Goal: Information Seeking & Learning: Learn about a topic

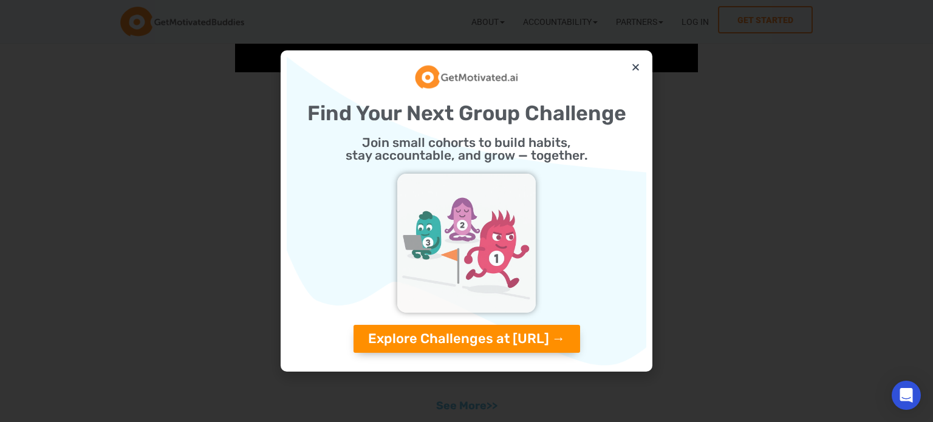
scroll to position [1275, 0]
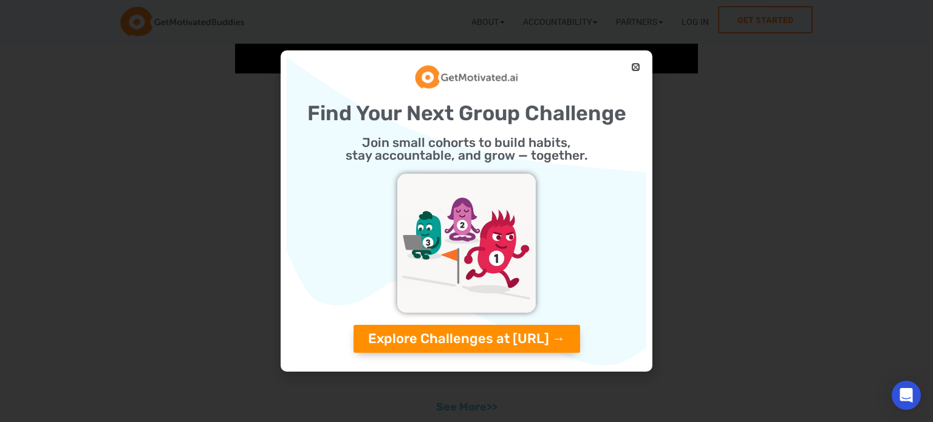
click at [637, 68] on icon "Close" at bounding box center [635, 67] width 9 height 9
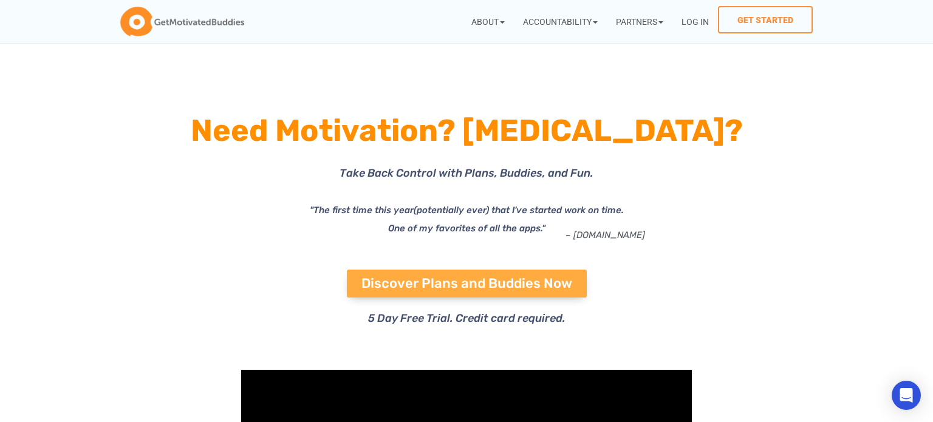
scroll to position [2, 0]
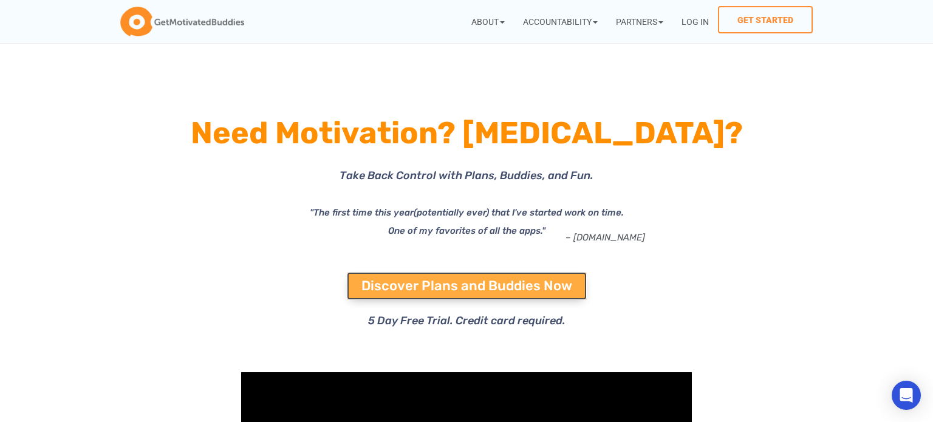
click at [499, 289] on span "Discover Plans and Buddies Now" at bounding box center [466, 285] width 211 height 13
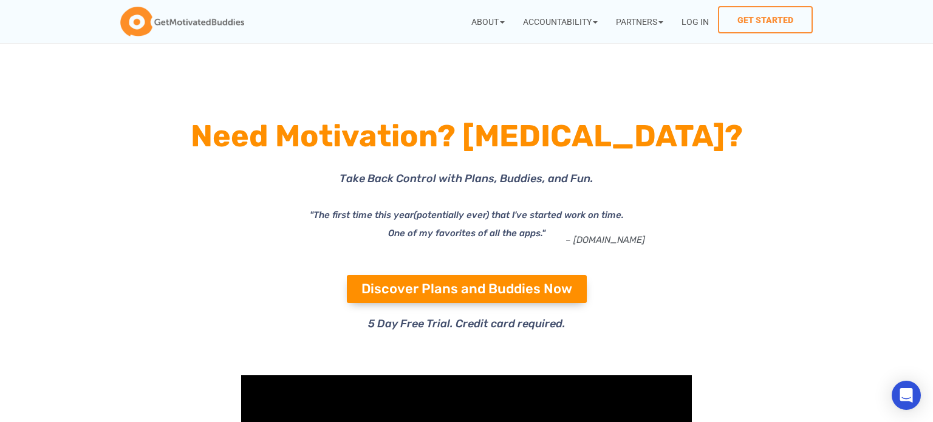
click at [208, 256] on div "– [DOMAIN_NAME]" at bounding box center [392, 265] width 507 height 20
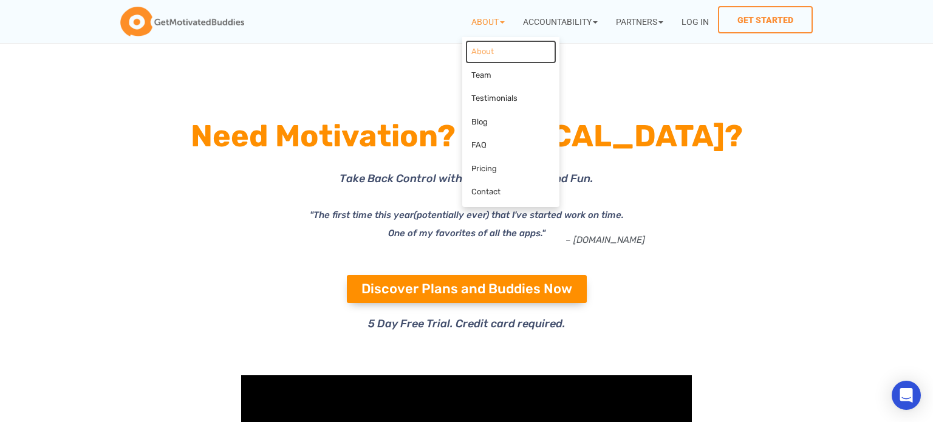
click at [480, 55] on link "About" at bounding box center [510, 52] width 91 height 24
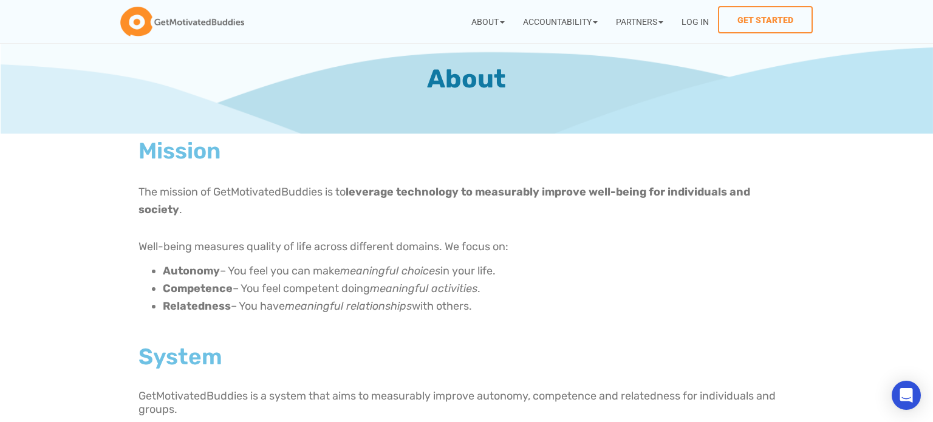
scroll to position [12, 0]
click at [157, 22] on img at bounding box center [182, 22] width 124 height 30
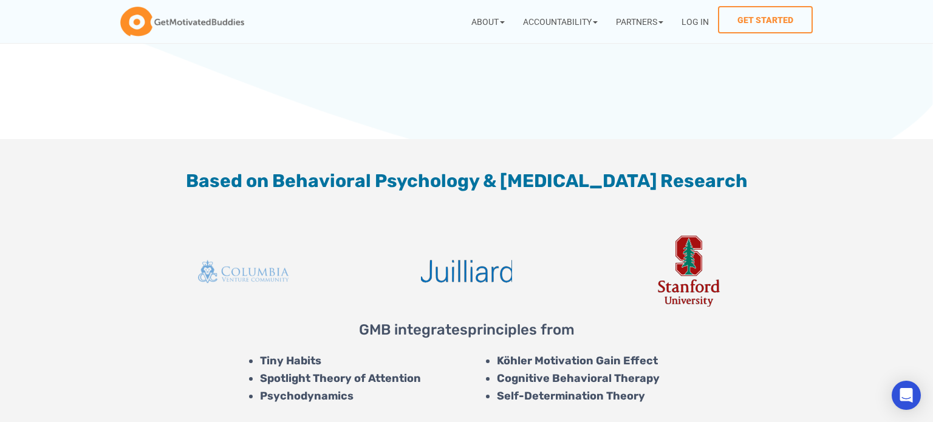
scroll to position [3375, 0]
